Goal: Find contact information: Find contact information

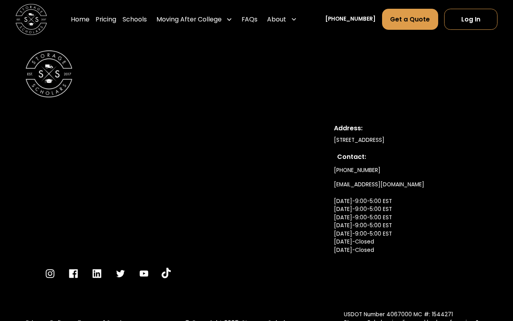
scroll to position [4134, 0]
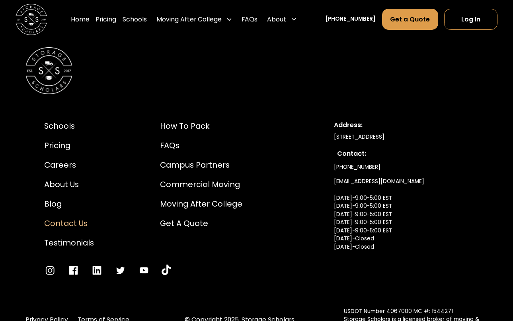
click at [56, 218] on div "Contact Us" at bounding box center [69, 224] width 50 height 12
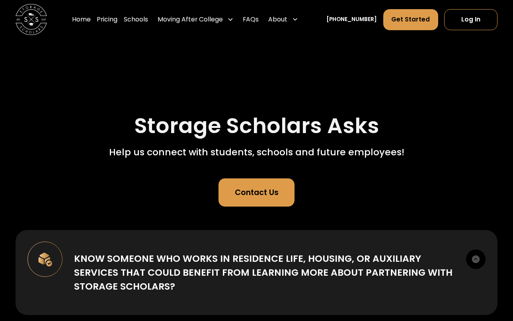
scroll to position [80, 0]
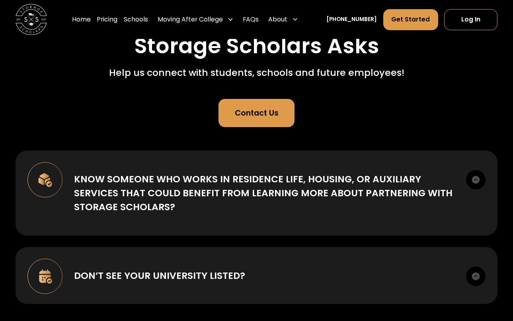
click at [252, 109] on div "Contact Us" at bounding box center [257, 113] width 44 height 12
click at [254, 101] on link "Contact Us" at bounding box center [256, 113] width 76 height 28
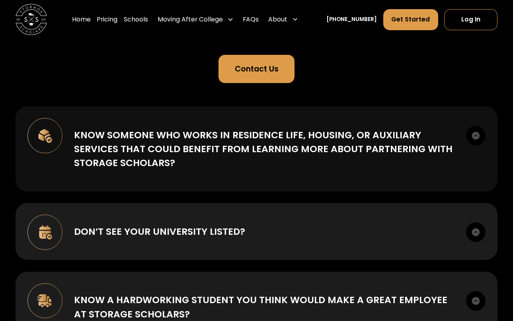
scroll to position [123, 0]
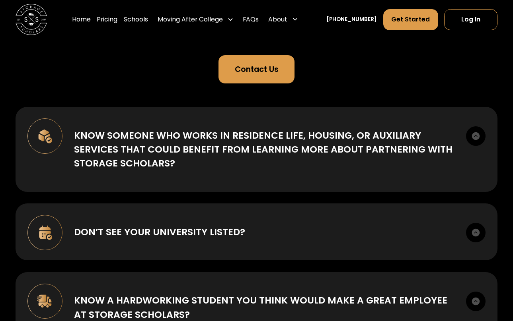
click at [266, 60] on link "Contact Us" at bounding box center [256, 69] width 76 height 28
click at [232, 70] on link "Contact Us" at bounding box center [256, 69] width 76 height 28
